Goal: Book appointment/travel/reservation

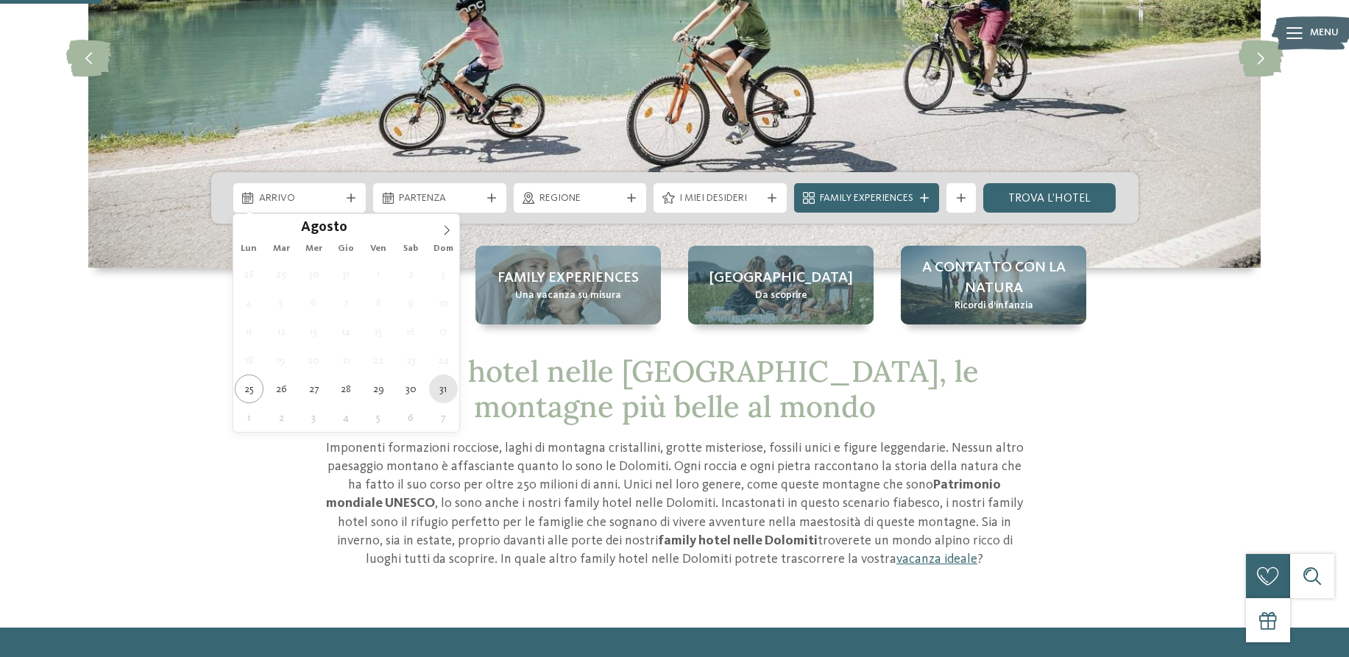
scroll to position [225, 0]
type div "[DATE]"
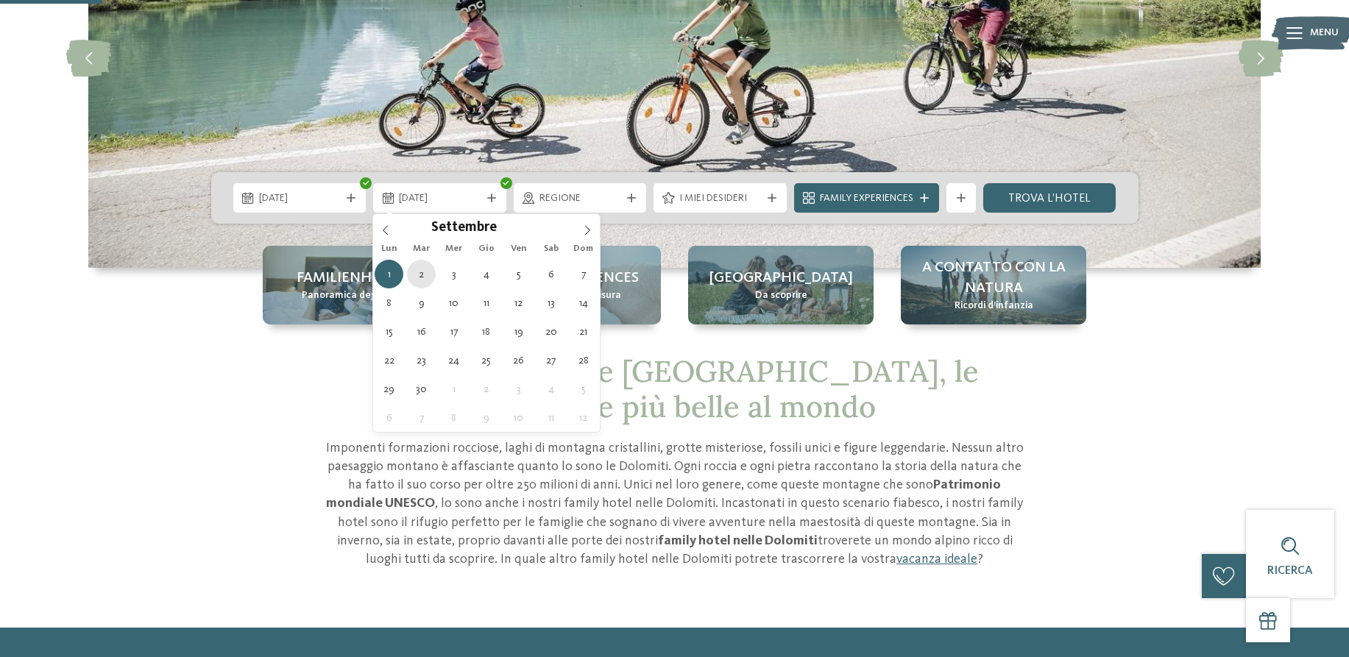
type div "[DATE]"
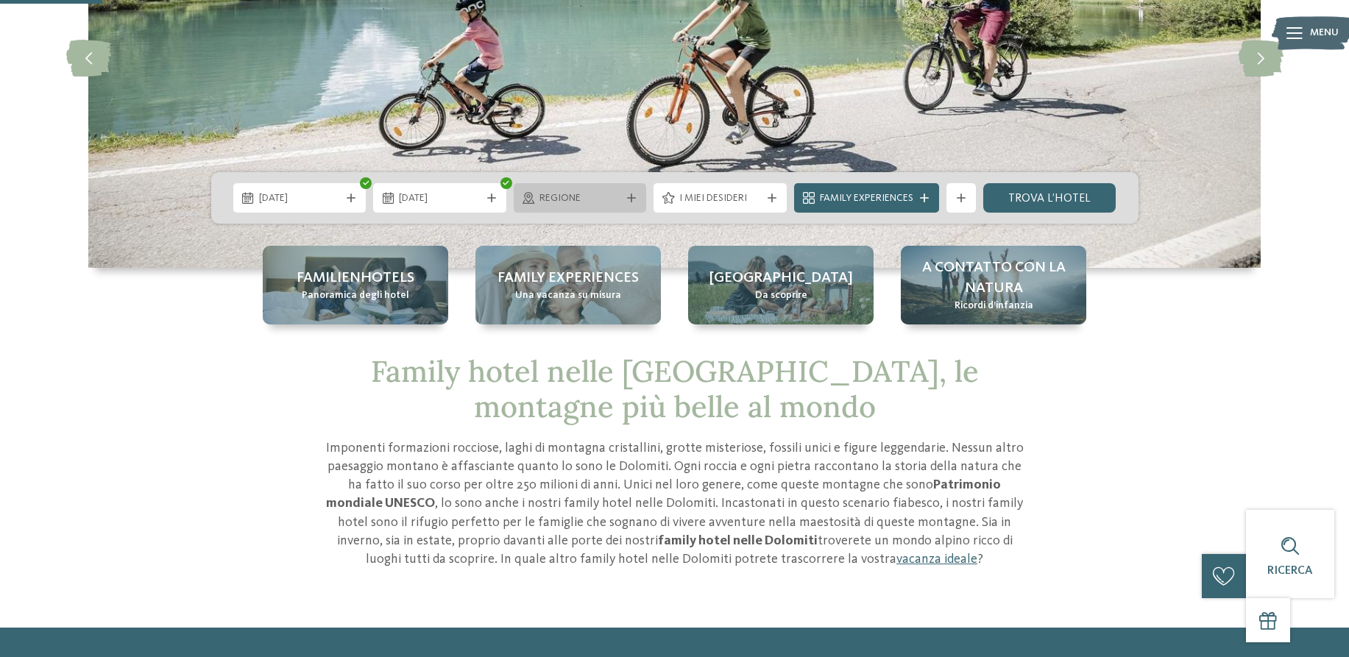
click at [605, 199] on span "Regione" at bounding box center [581, 198] width 82 height 15
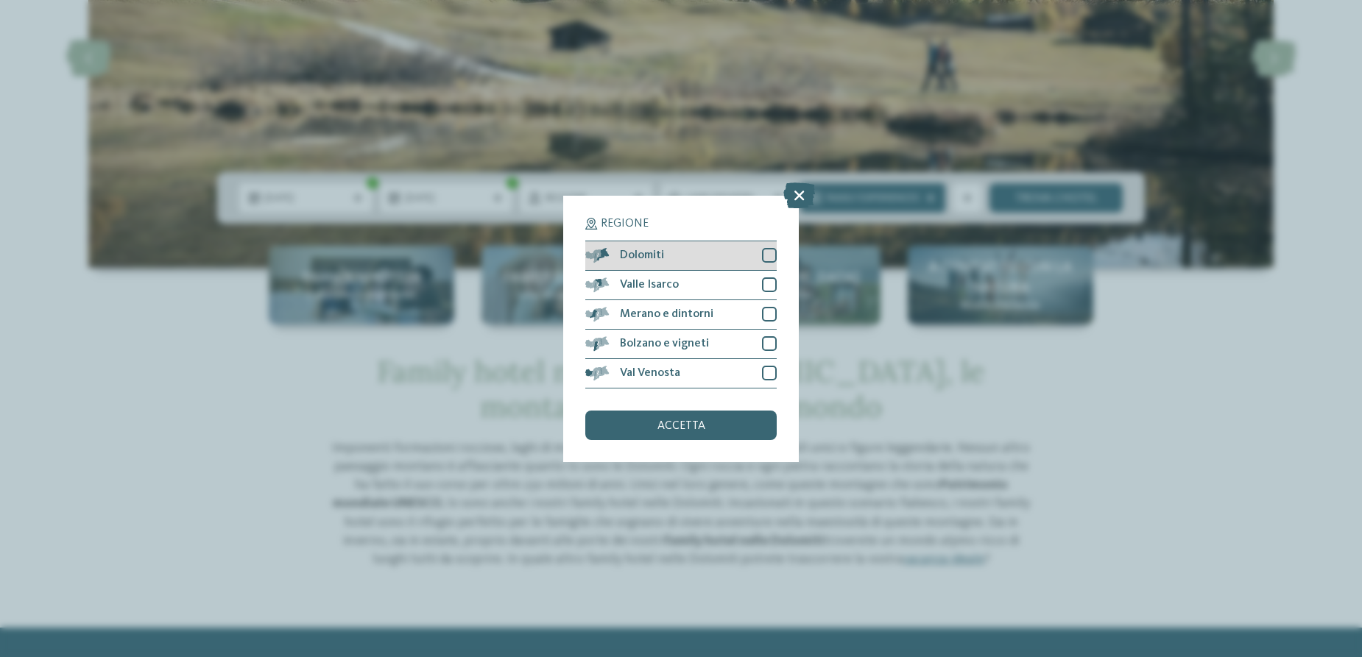
click at [667, 253] on div "Dolomiti" at bounding box center [680, 255] width 191 height 29
drag, startPoint x: 673, startPoint y: 418, endPoint x: 668, endPoint y: 424, distance: 7.8
click at [674, 418] on div "accetta" at bounding box center [680, 425] width 191 height 29
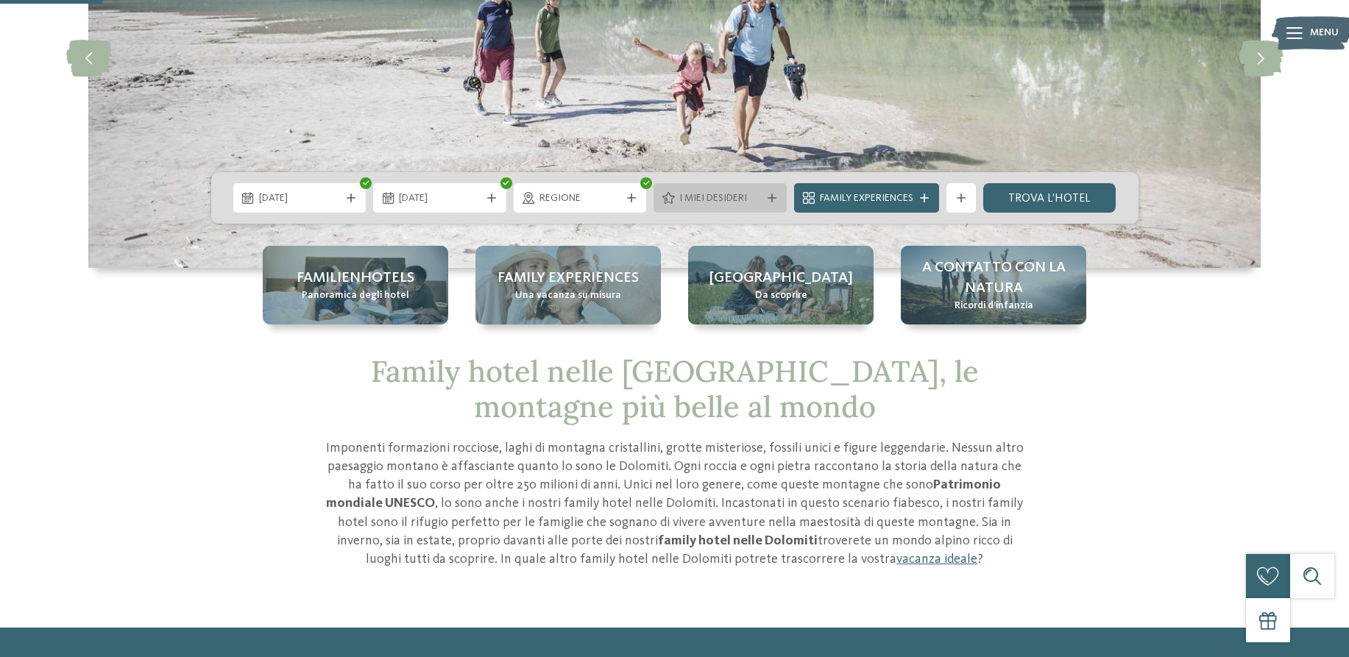
click at [742, 194] on span "I miei desideri" at bounding box center [721, 198] width 82 height 15
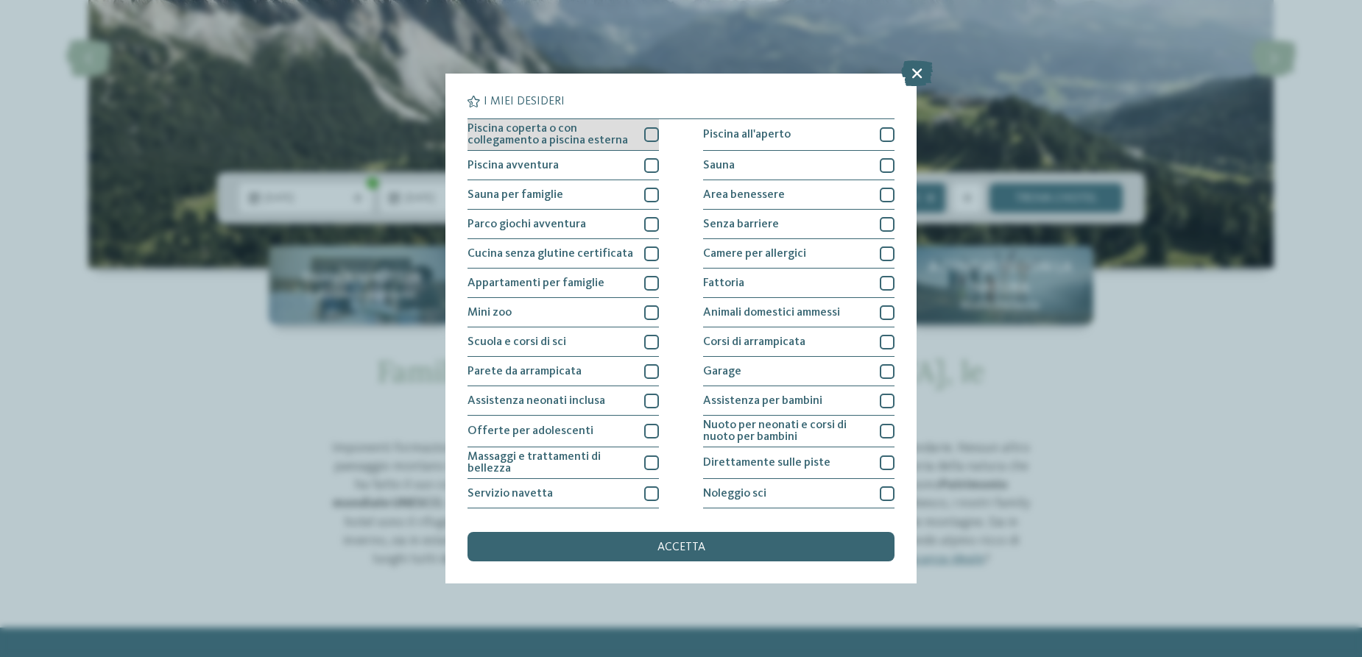
click at [650, 133] on div at bounding box center [651, 134] width 15 height 15
click at [649, 165] on div at bounding box center [651, 165] width 15 height 15
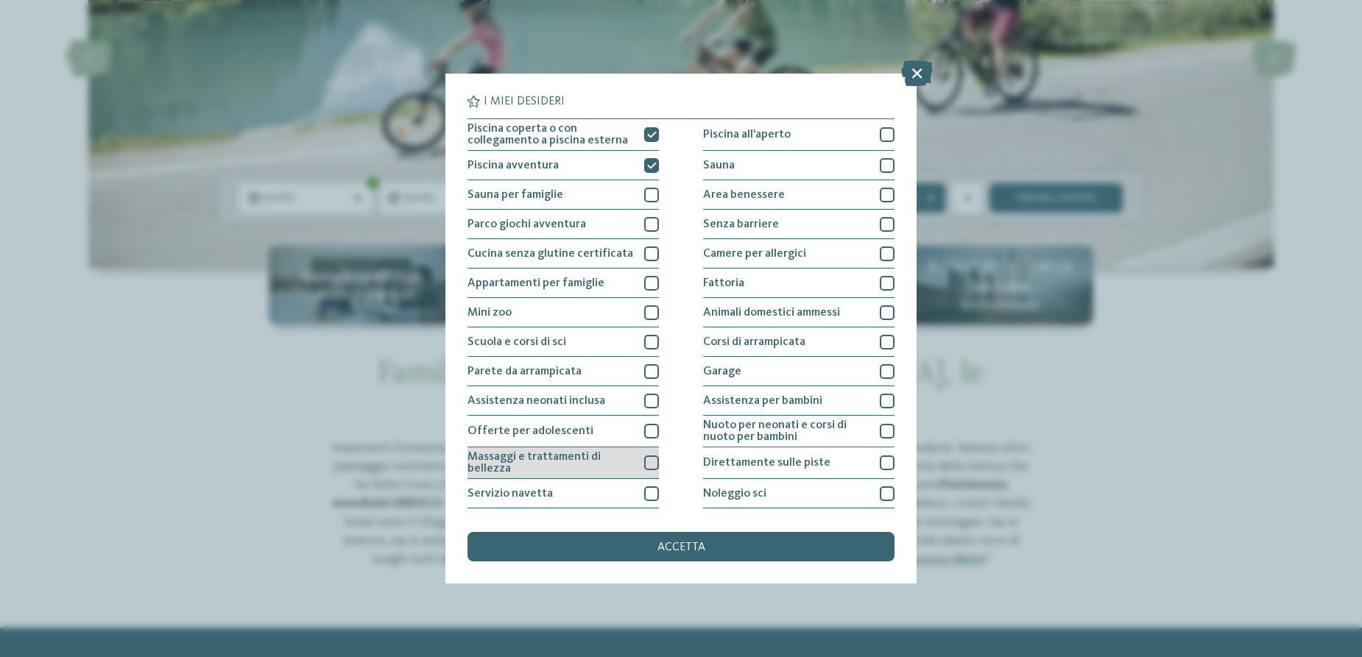
click at [644, 457] on div at bounding box center [651, 463] width 15 height 15
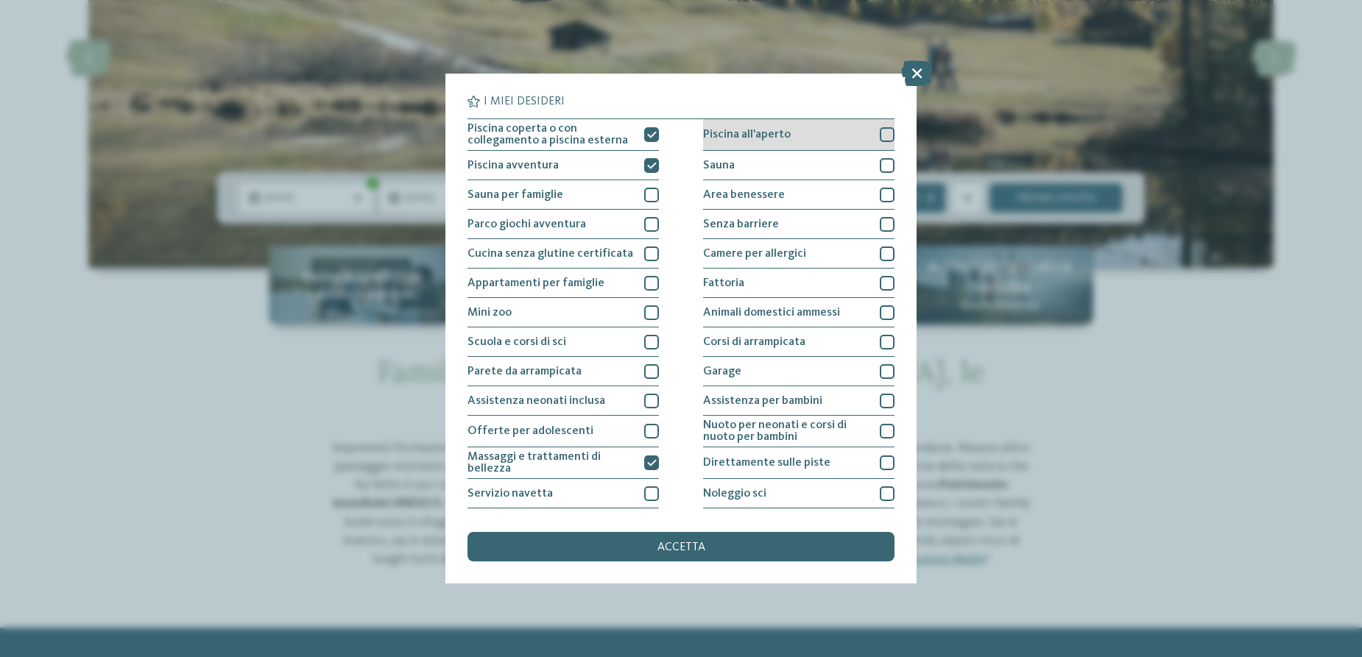
click at [758, 141] on span "Piscina all'aperto" at bounding box center [747, 135] width 88 height 12
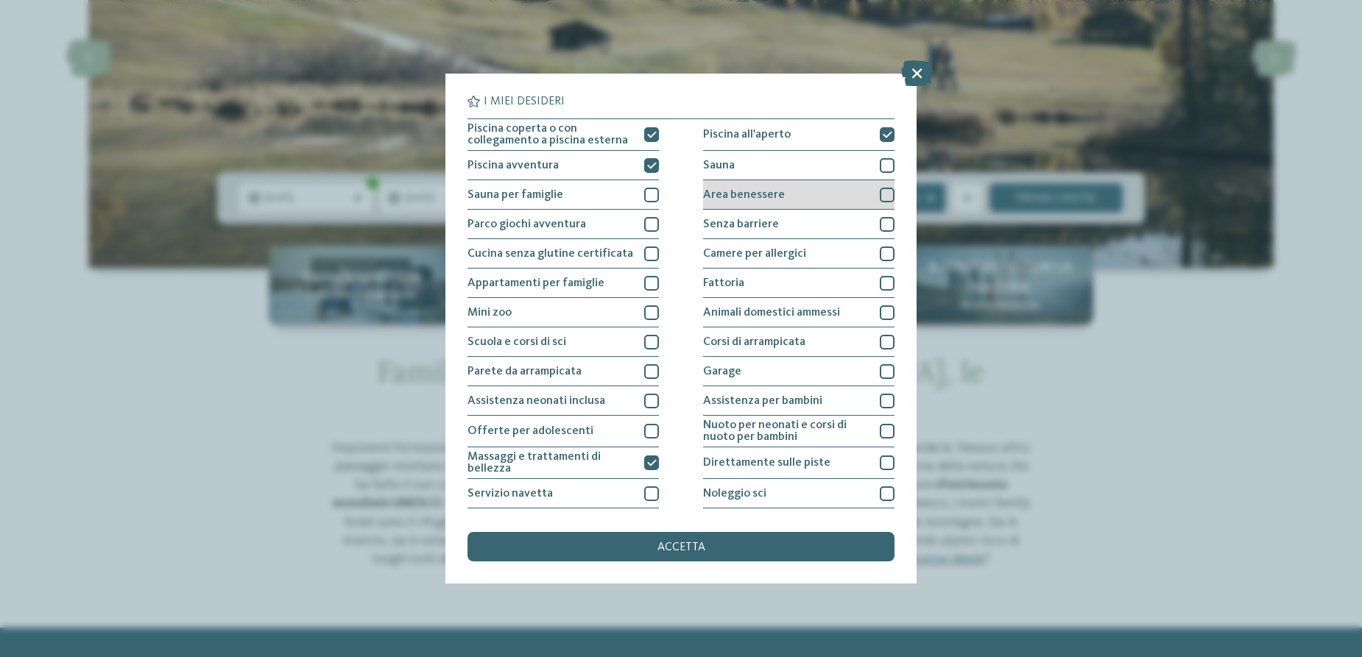
click at [766, 198] on span "Area benessere" at bounding box center [744, 195] width 82 height 12
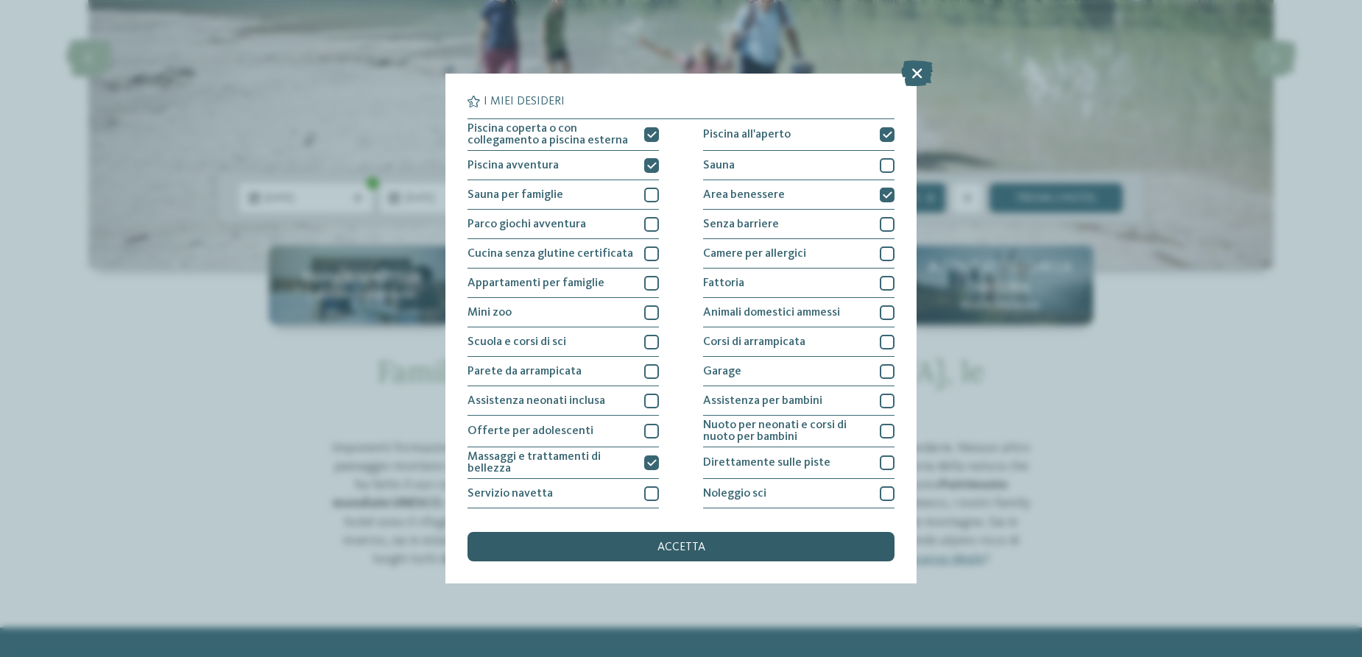
click at [692, 552] on span "accetta" at bounding box center [681, 548] width 48 height 12
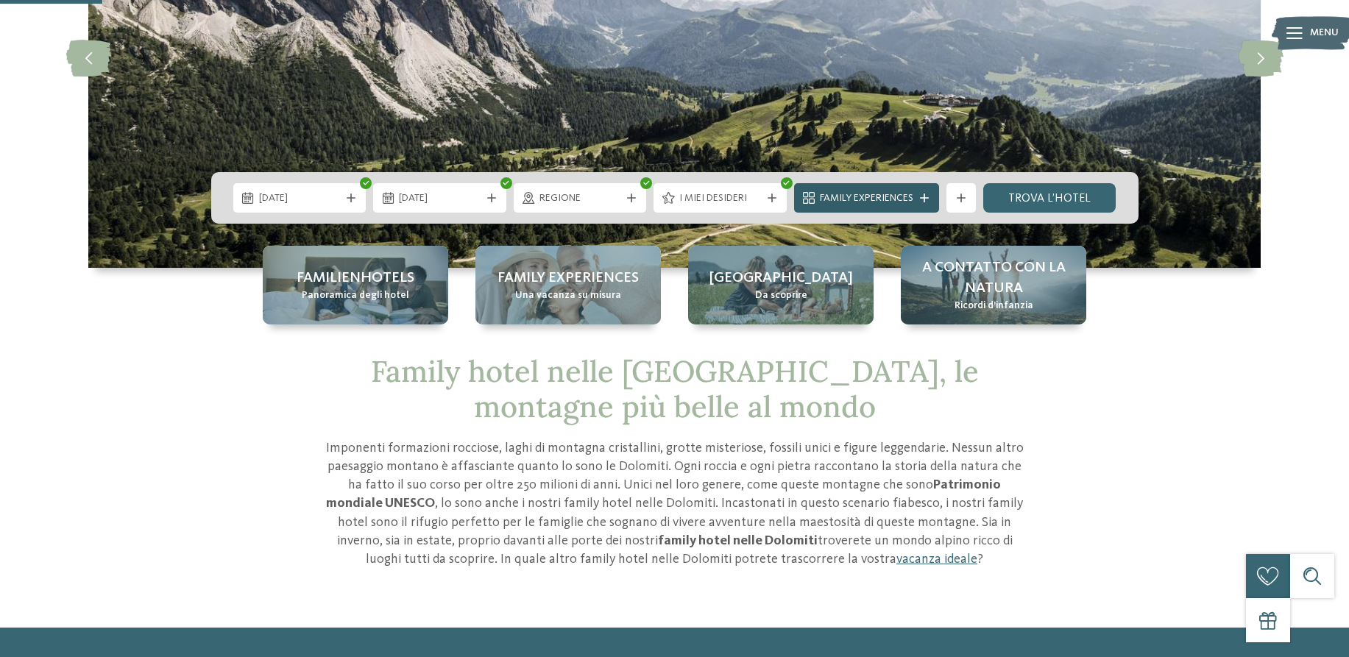
click at [898, 193] on span "Family Experiences" at bounding box center [866, 198] width 93 height 15
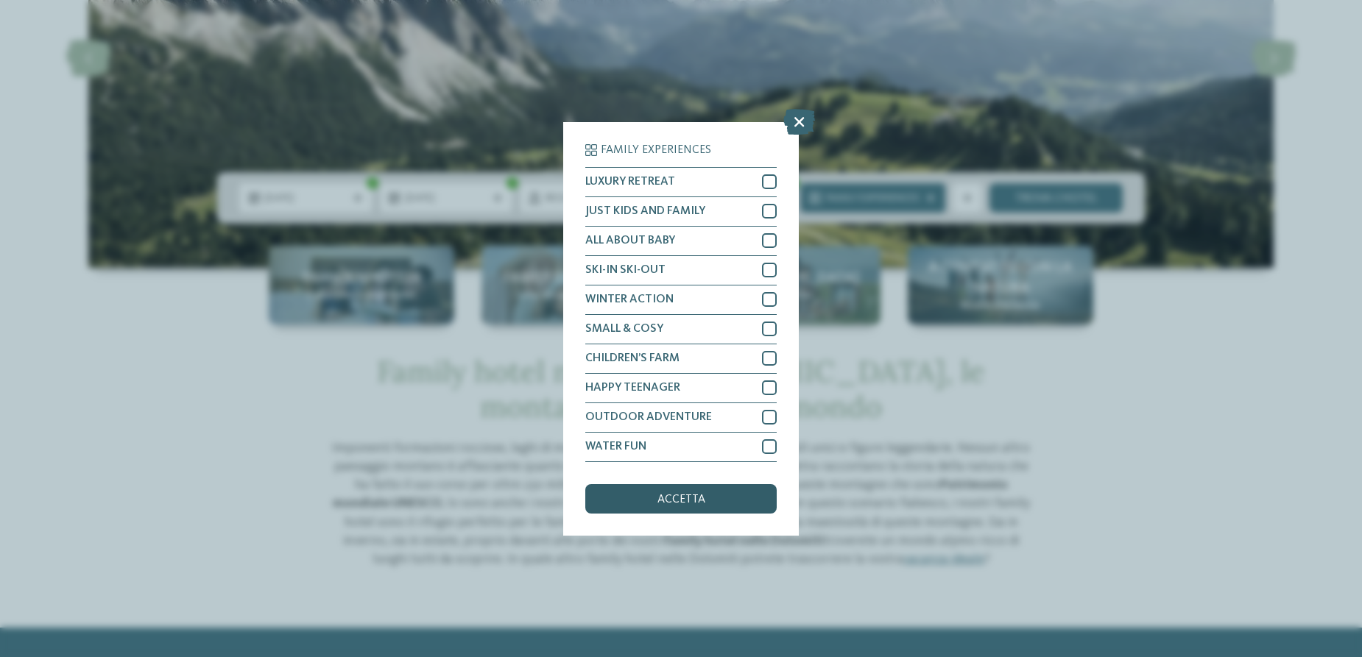
click at [717, 497] on div "accetta" at bounding box center [680, 498] width 191 height 29
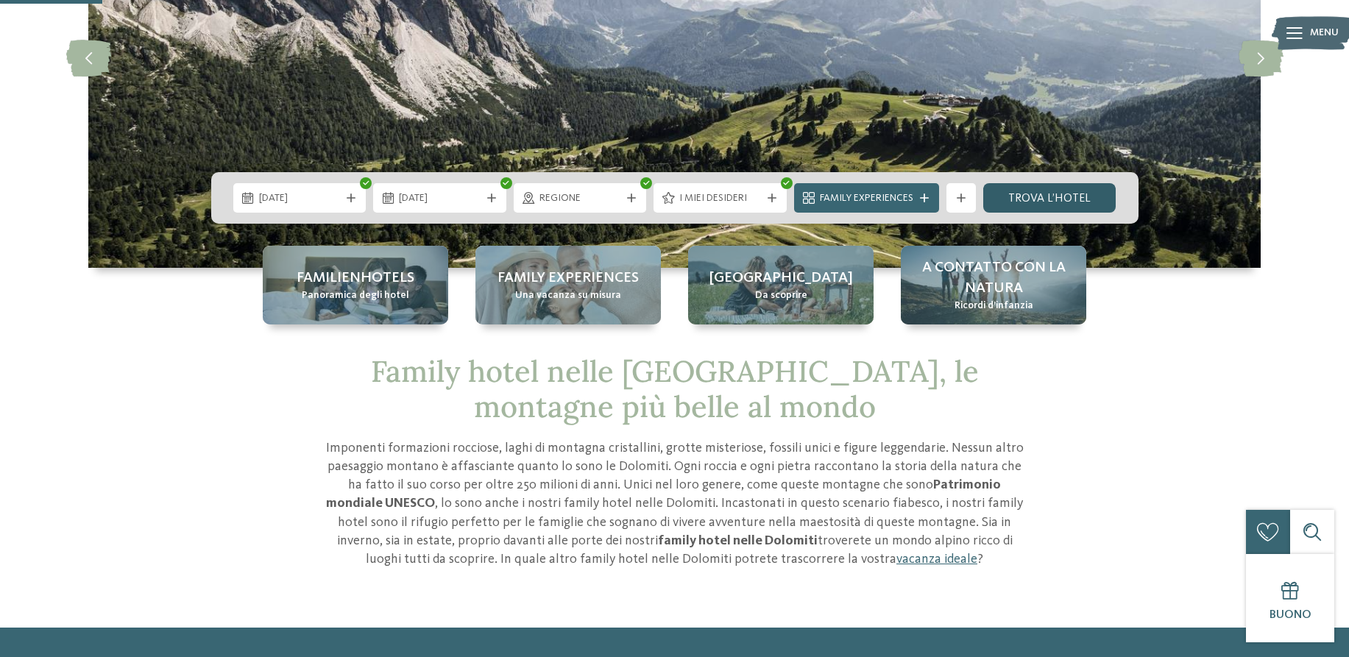
click at [1059, 188] on link "trova l’hotel" at bounding box center [1050, 197] width 133 height 29
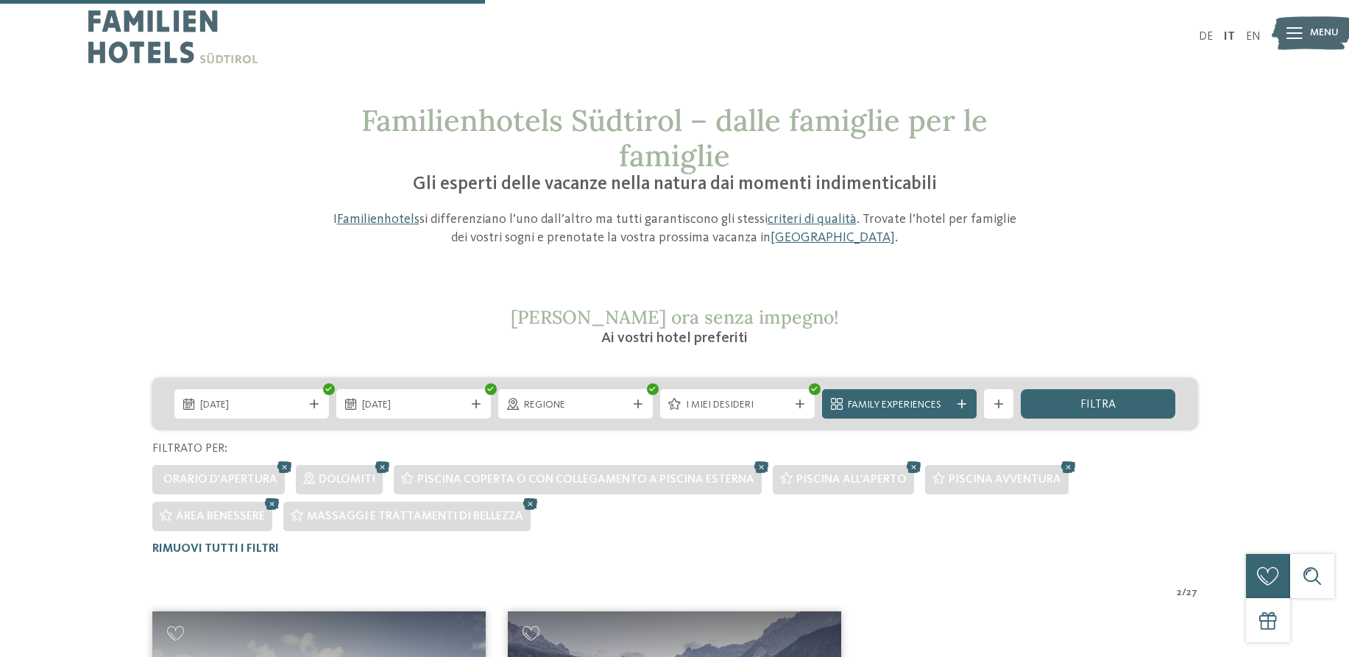
scroll to position [520, 0]
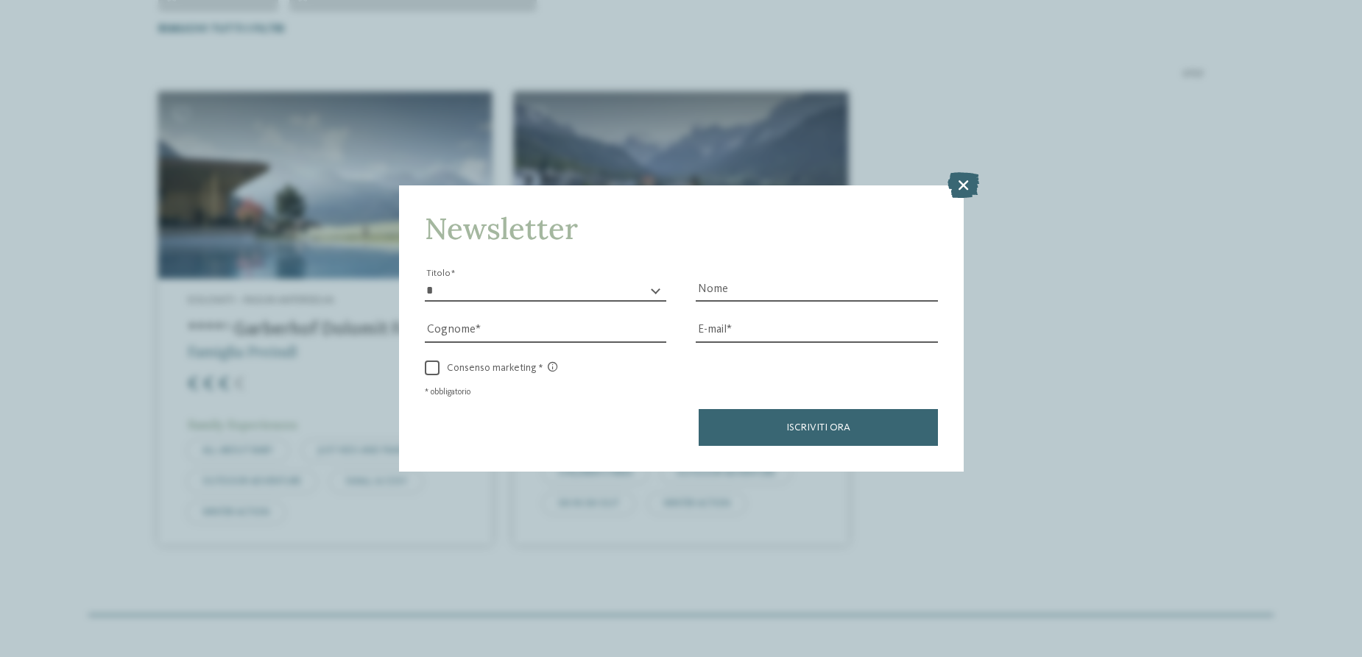
drag, startPoint x: 970, startPoint y: 180, endPoint x: 882, endPoint y: 145, distance: 94.2
click at [968, 180] on icon at bounding box center [963, 185] width 32 height 26
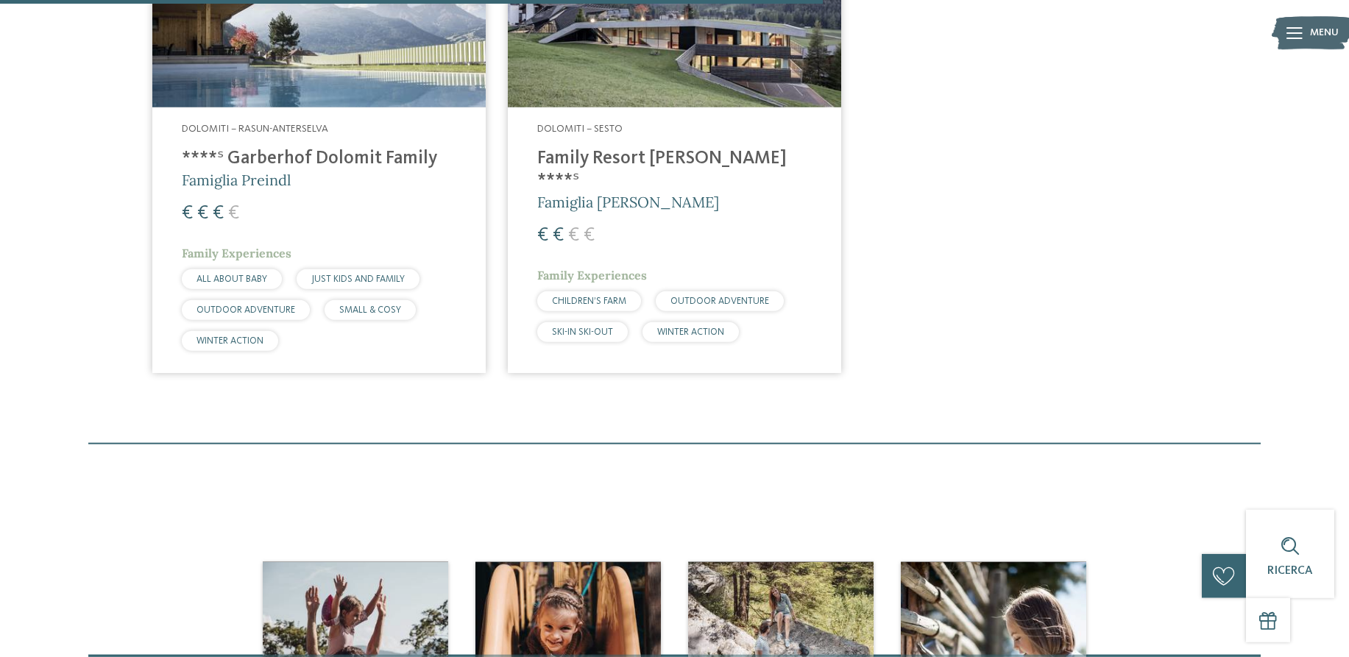
scroll to position [820, 0]
